Goal: Information Seeking & Learning: Check status

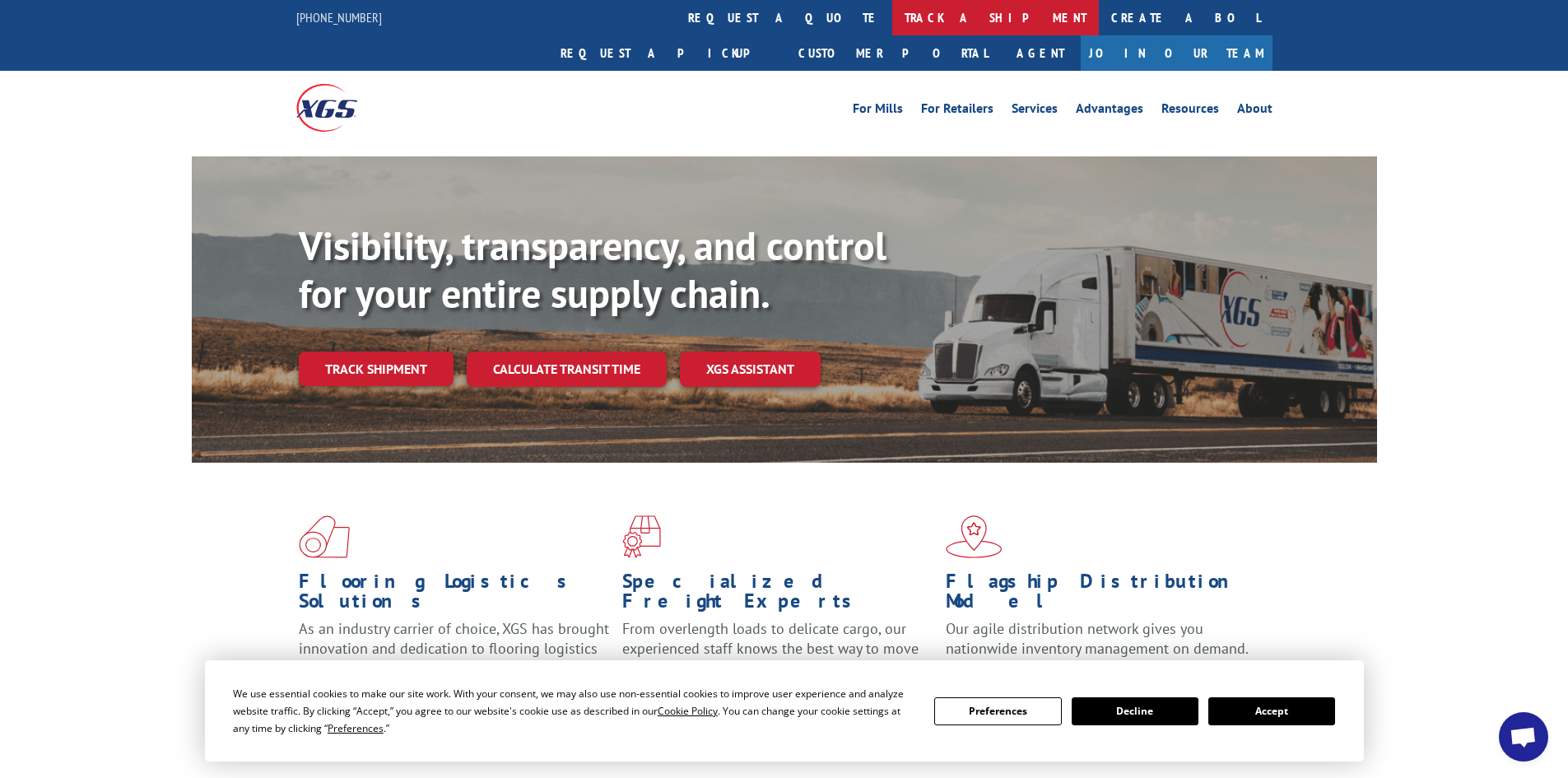
click at [892, 3] on link "track a shipment" at bounding box center [995, 18] width 207 height 35
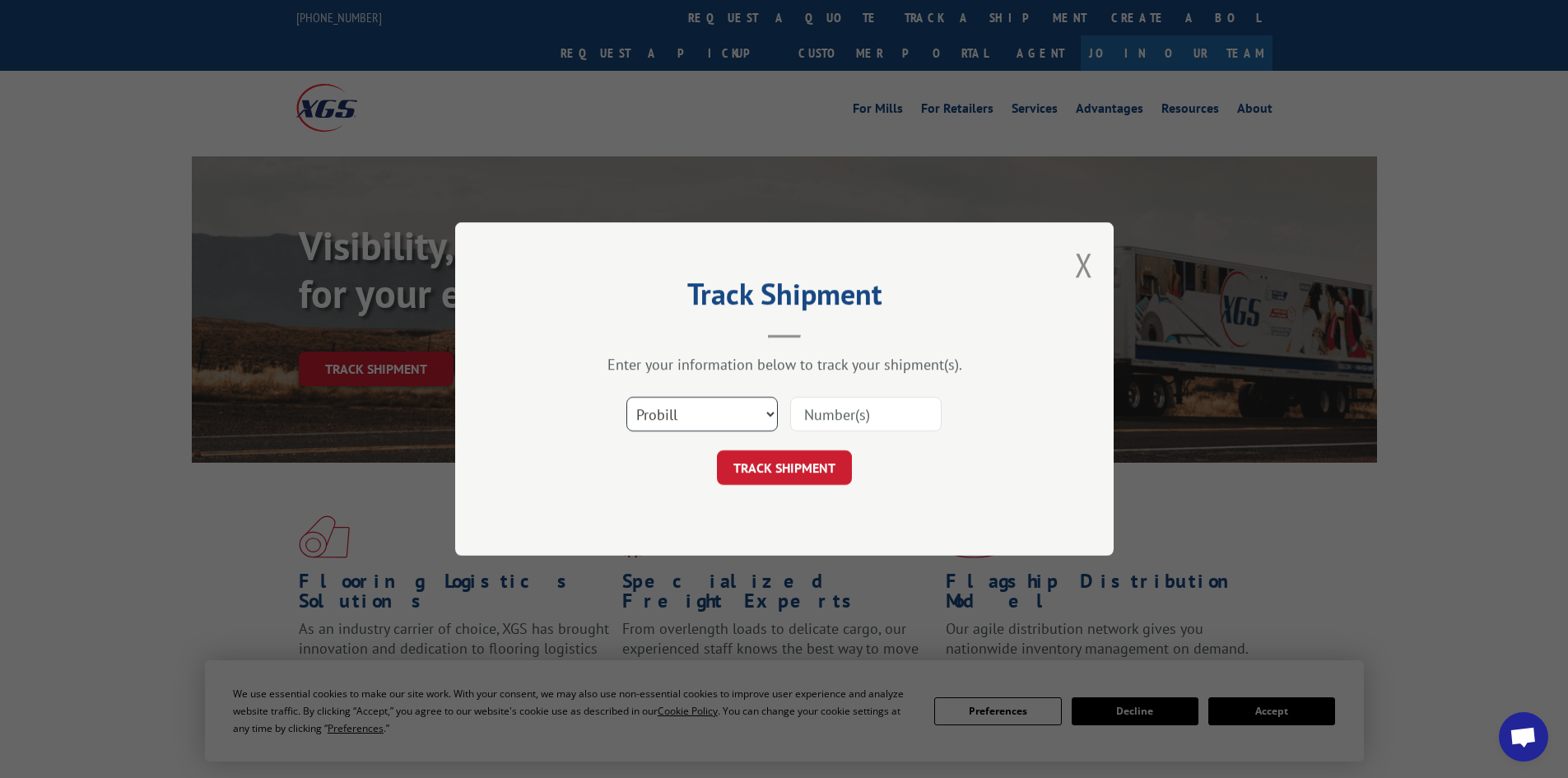
click at [673, 405] on select "Select category... Probill BOL PO" at bounding box center [703, 414] width 152 height 34
select select "bol"
click at [627, 397] on select "Select category... Probill BOL PO" at bounding box center [703, 414] width 152 height 34
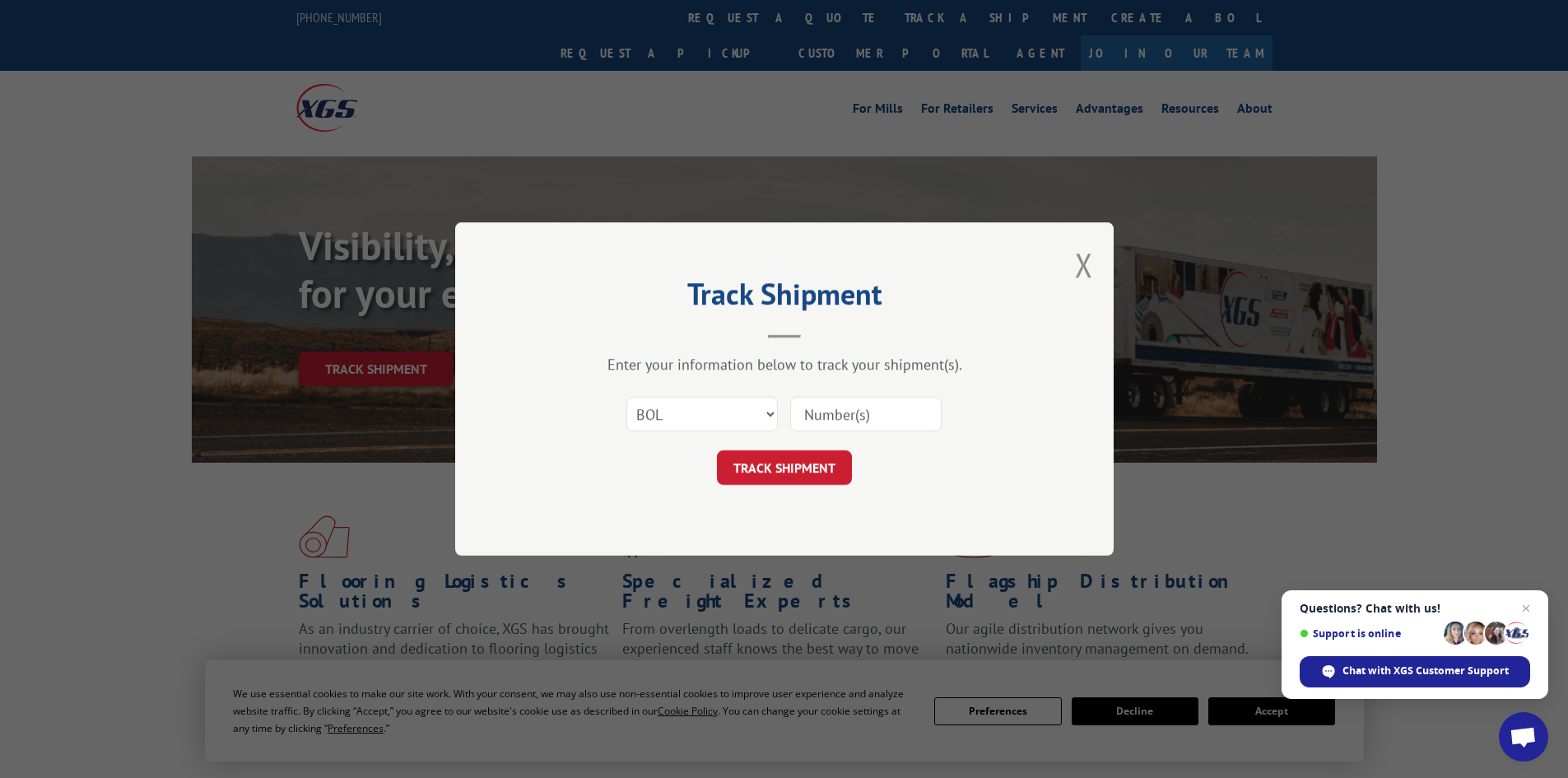
click at [847, 404] on input at bounding box center [866, 414] width 152 height 34
paste input "479123"
type input "479123"
click at [784, 462] on button "TRACK SHIPMENT" at bounding box center [784, 467] width 135 height 34
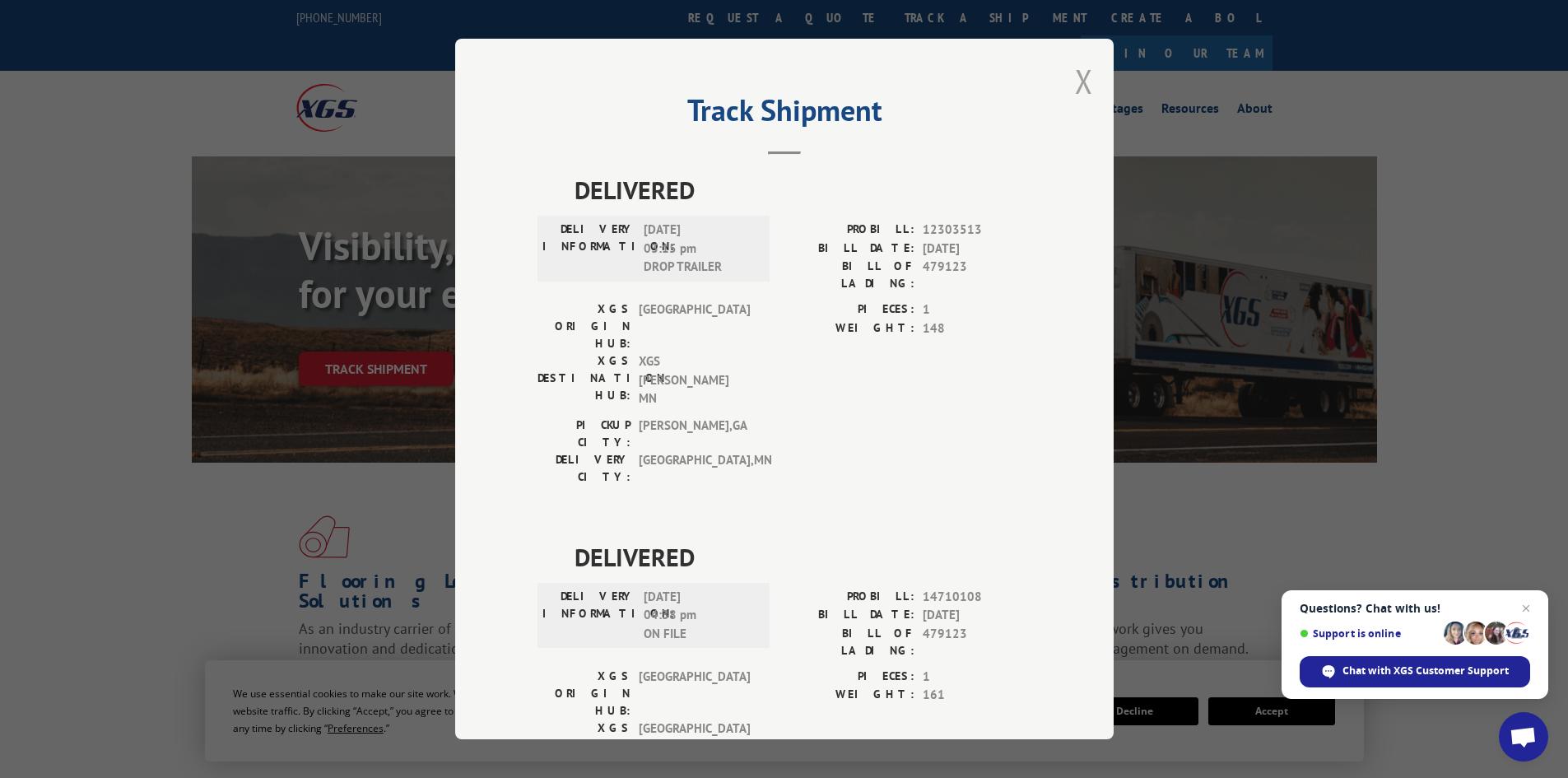
click at [1078, 86] on button "Close modal" at bounding box center [1085, 81] width 18 height 43
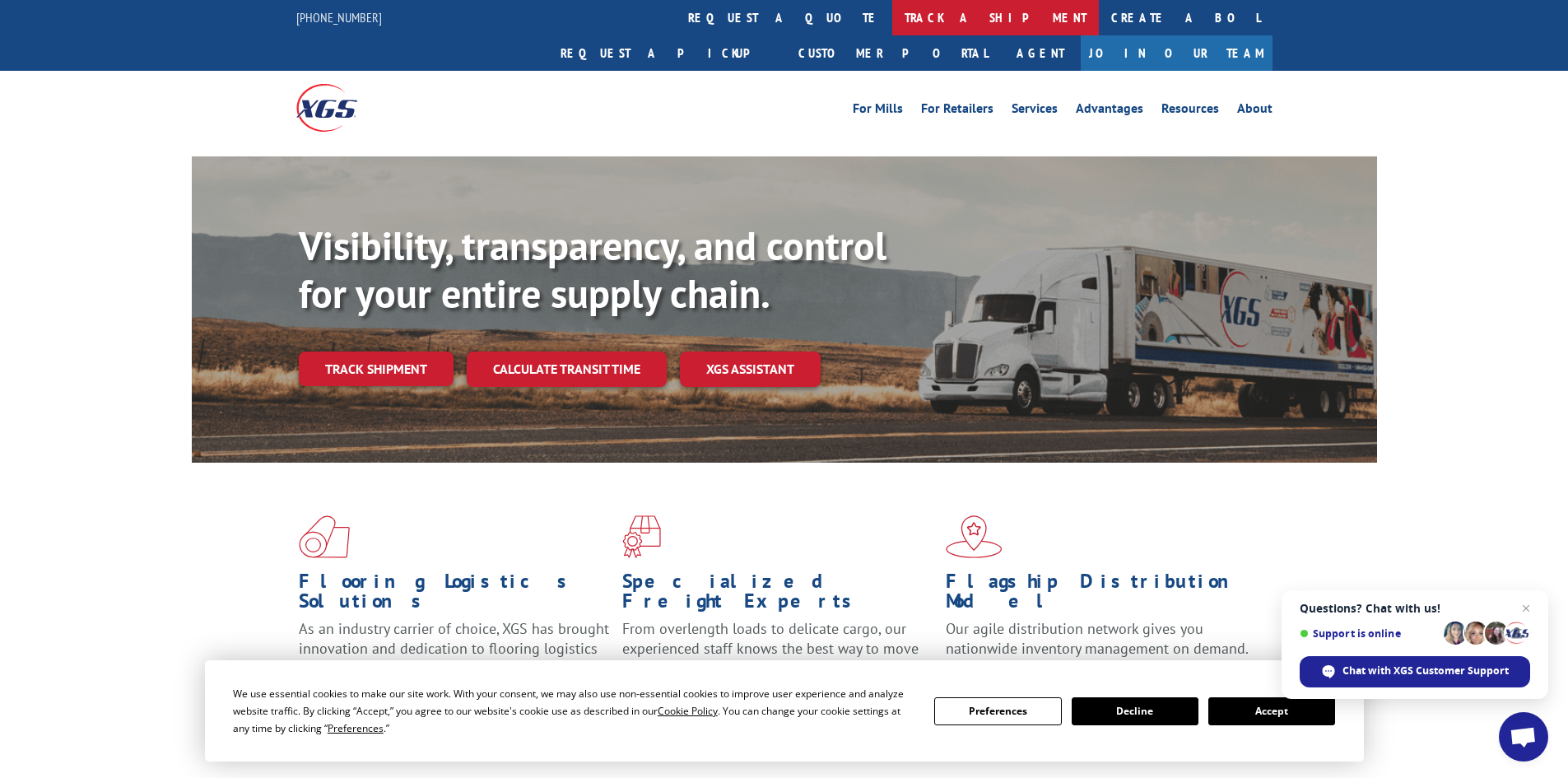
click at [892, 26] on link "track a shipment" at bounding box center [995, 18] width 207 height 35
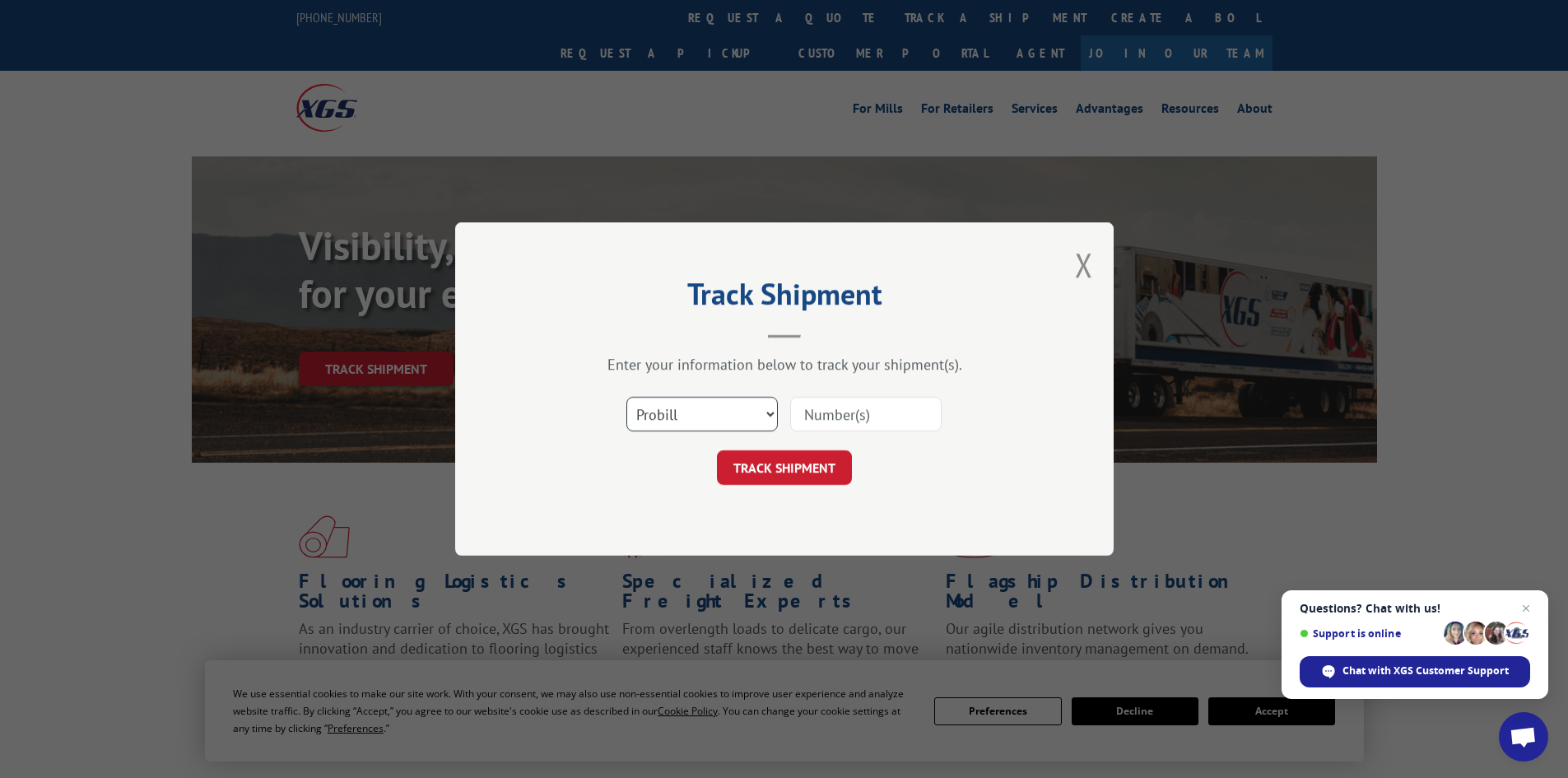
drag, startPoint x: 695, startPoint y: 412, endPoint x: 693, endPoint y: 424, distance: 12.2
click at [695, 412] on select "Select category... Probill BOL PO" at bounding box center [703, 414] width 152 height 34
select select "bol"
click at [627, 397] on select "Select category... Probill BOL PO" at bounding box center [703, 414] width 152 height 34
click at [855, 421] on input at bounding box center [866, 414] width 152 height 34
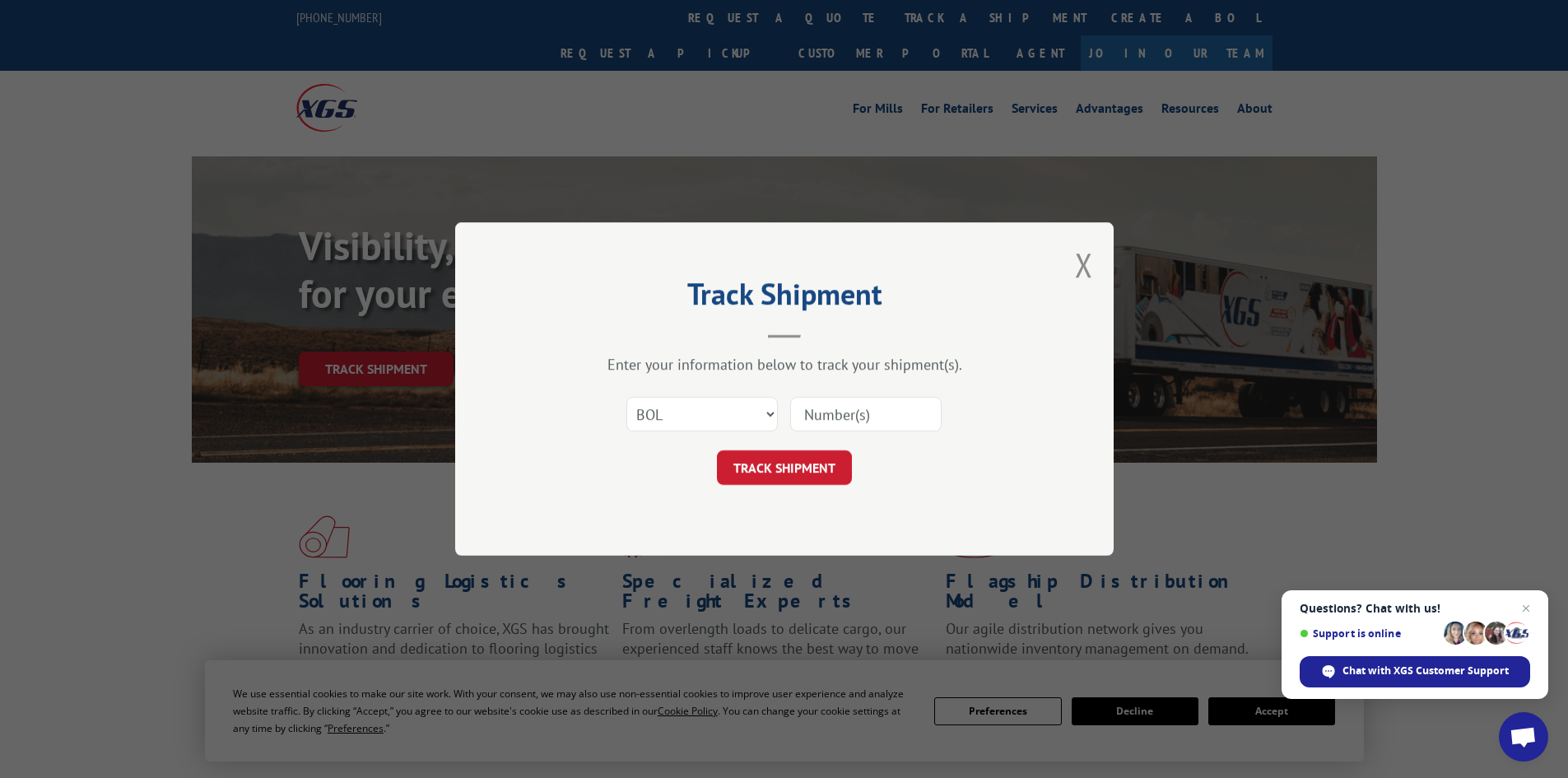
paste input "7080099"
type input "7080099"
click at [820, 445] on form "Select category... Probill BOL PO 7080099 TRACK SHIPMENT" at bounding box center [784, 436] width 494 height 98
click at [830, 466] on button "TRACK SHIPMENT" at bounding box center [784, 467] width 135 height 34
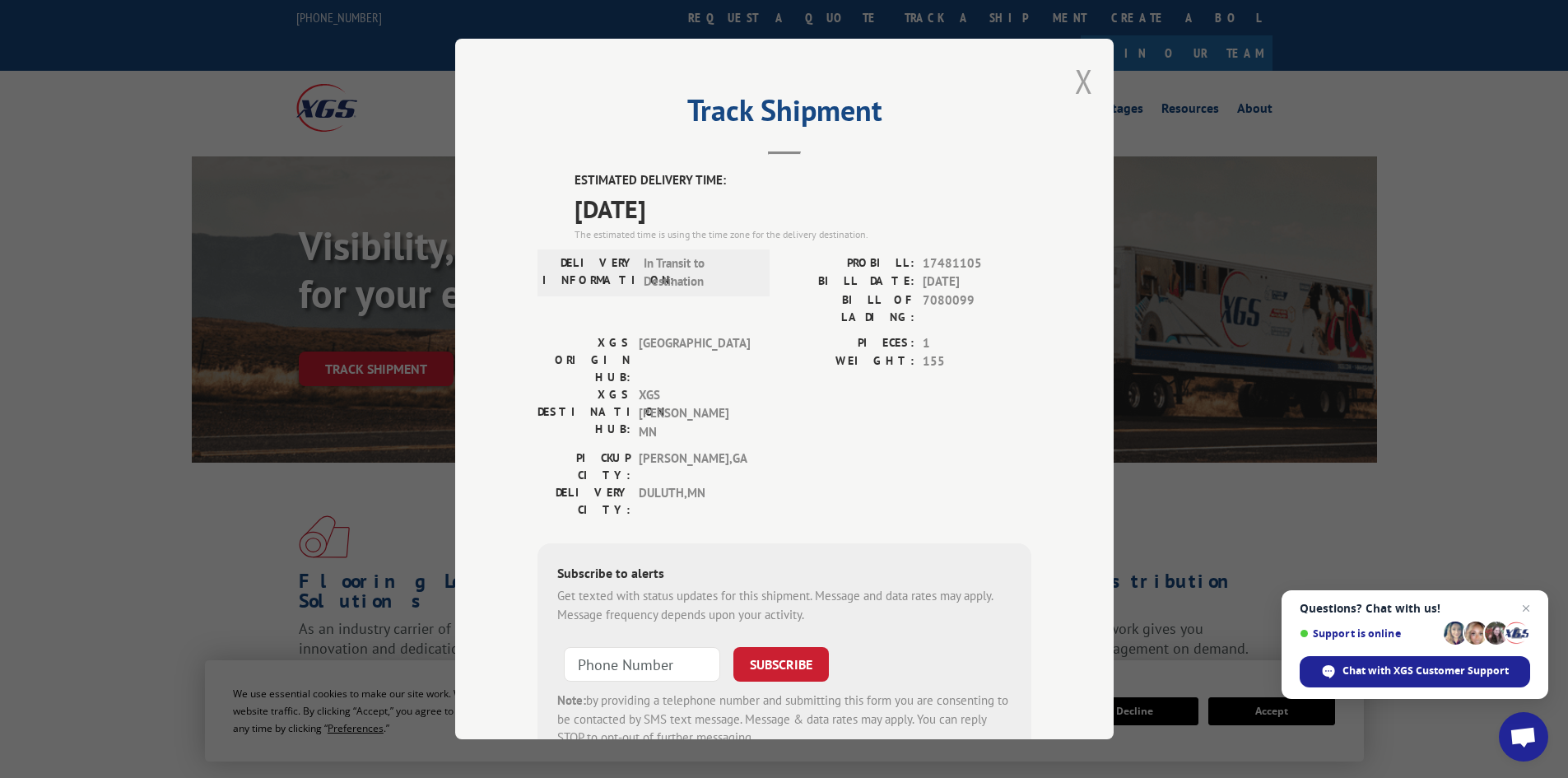
click at [1079, 95] on button "Close modal" at bounding box center [1085, 81] width 18 height 43
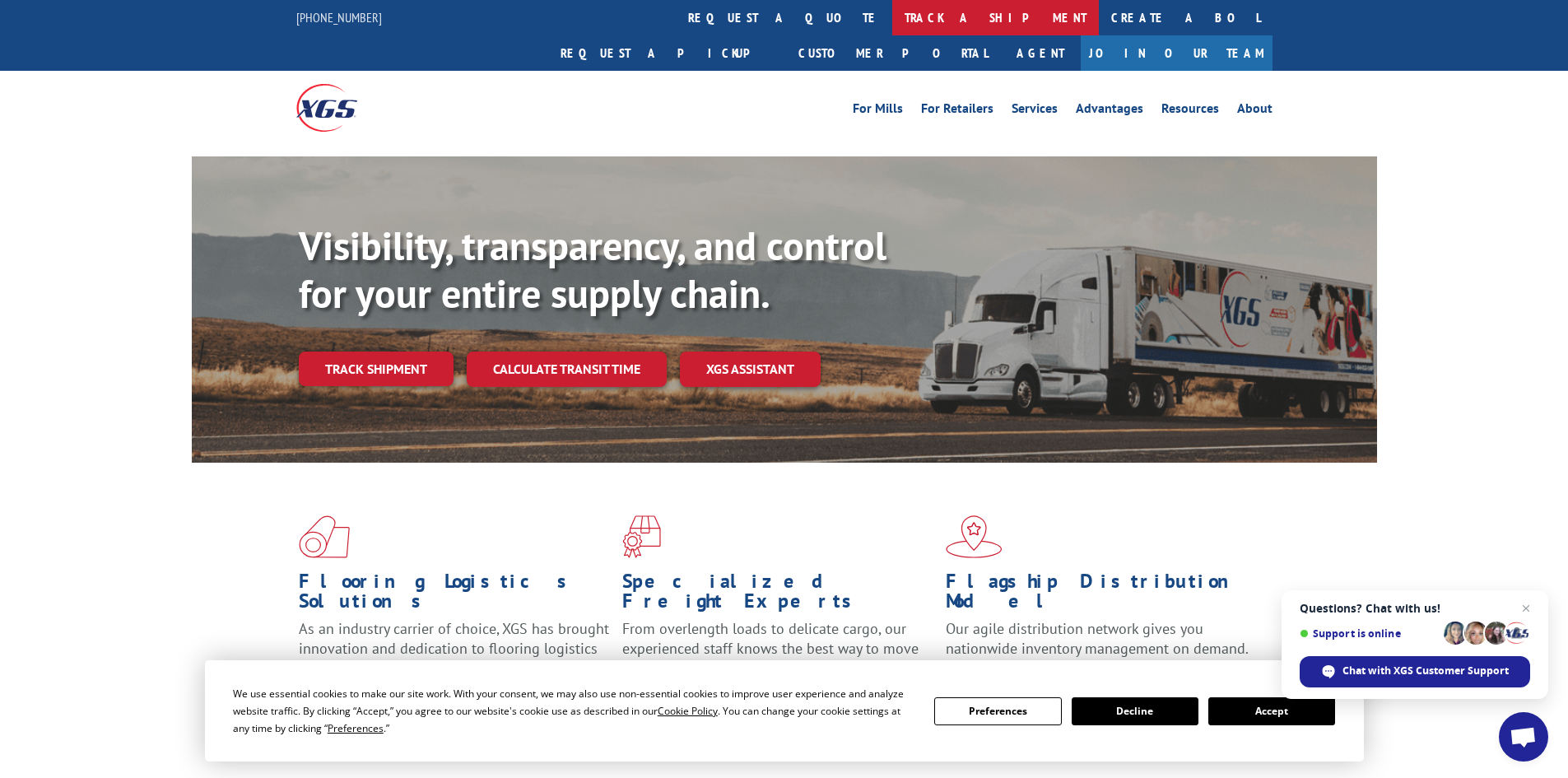
click at [892, 7] on link "track a shipment" at bounding box center [995, 18] width 207 height 35
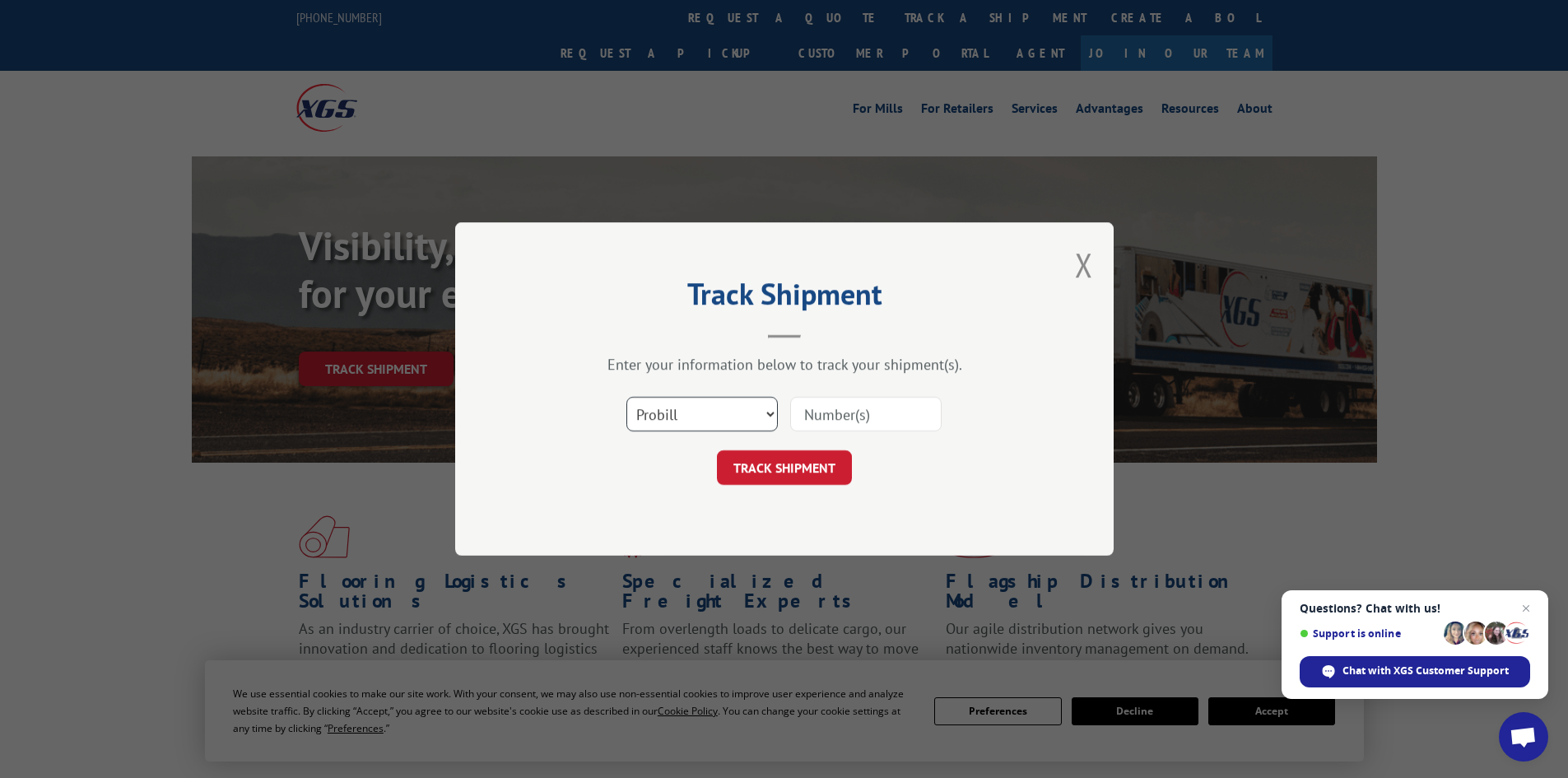
click at [664, 412] on select "Select category... Probill BOL PO" at bounding box center [703, 414] width 152 height 34
select select "bol"
click at [627, 397] on select "Select category... Probill BOL PO" at bounding box center [703, 414] width 152 height 34
click at [815, 414] on input at bounding box center [866, 414] width 152 height 34
paste input "7065652"
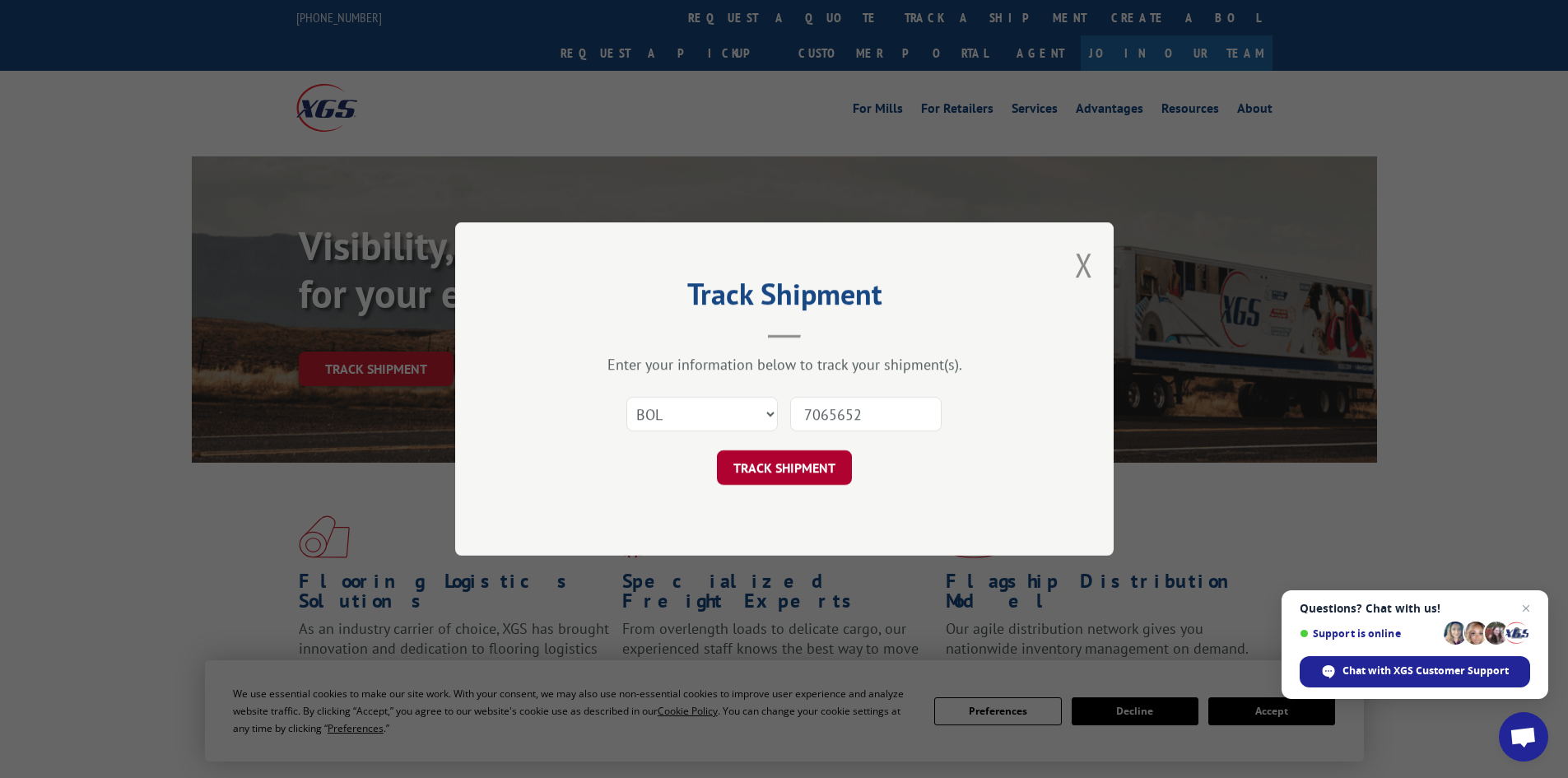
type input "7065652"
click at [753, 464] on button "TRACK SHIPMENT" at bounding box center [784, 467] width 135 height 34
